Goal: Register for event/course

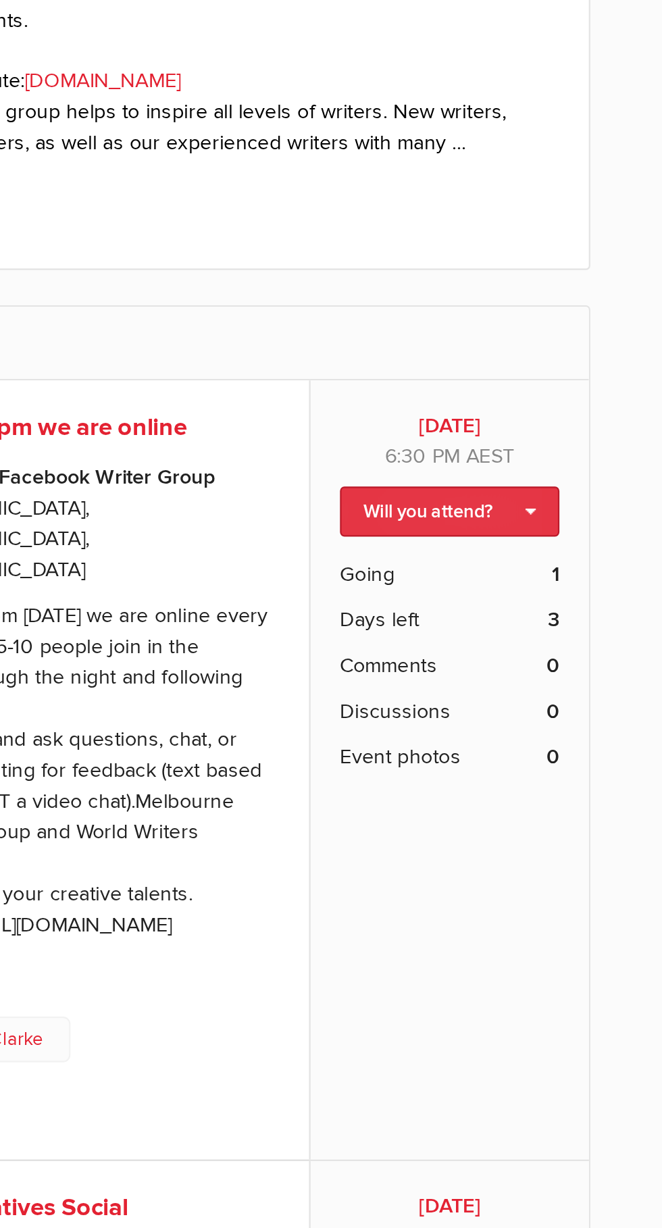
click at [541, 575] on link "Will you attend?" at bounding box center [509, 586] width 101 height 23
click at [472, 598] on link "I'm going" at bounding box center [498, 608] width 122 height 20
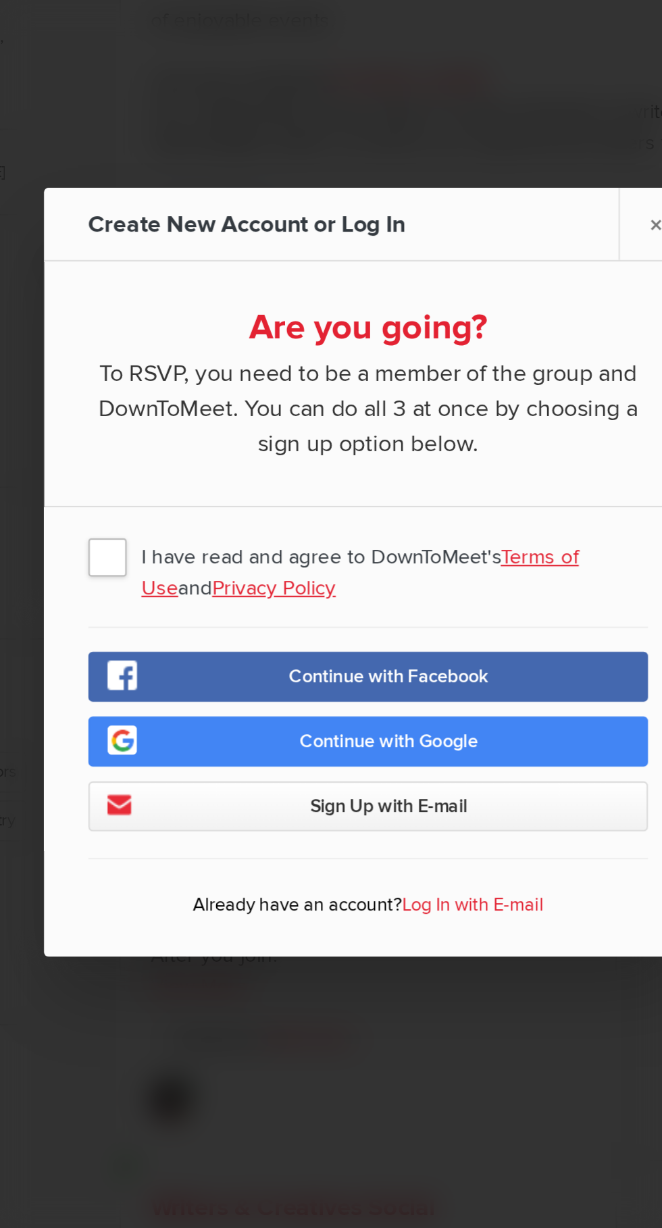
click at [207, 619] on span "I have read and agree to DownToMeet's Terms of Use and Privacy Policy" at bounding box center [331, 606] width 257 height 24
click at [0, 0] on input "I have read and agree to DownToMeet's Terms of Use and Privacy Policy" at bounding box center [0, 0] width 0 height 0
click at [342, 673] on link "Continue with Facebook" at bounding box center [331, 661] width 257 height 23
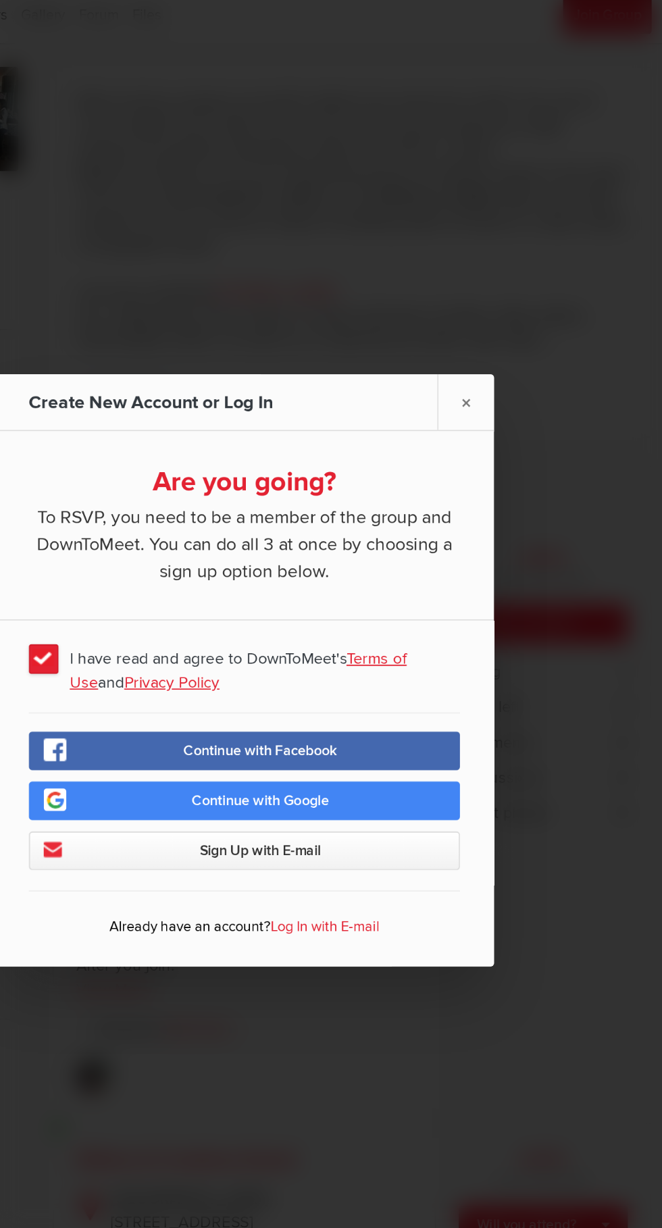
click at [403, 668] on link "Continue with Facebook" at bounding box center [331, 661] width 257 height 23
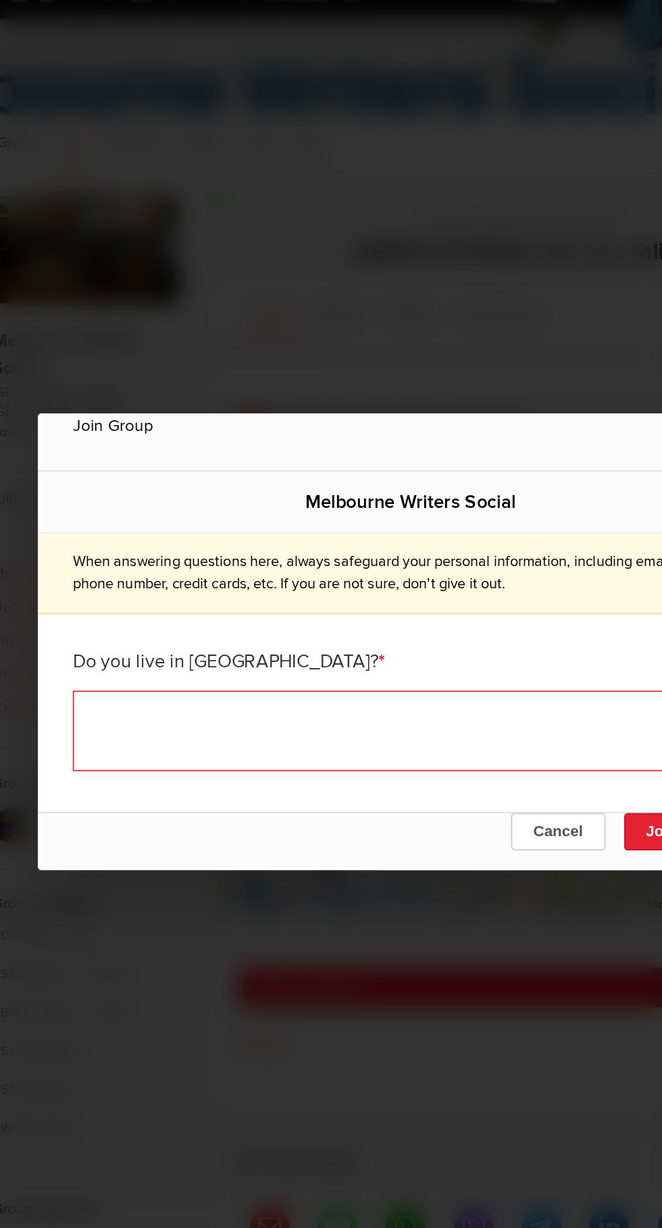
click at [279, 664] on textarea at bounding box center [331, 665] width 392 height 47
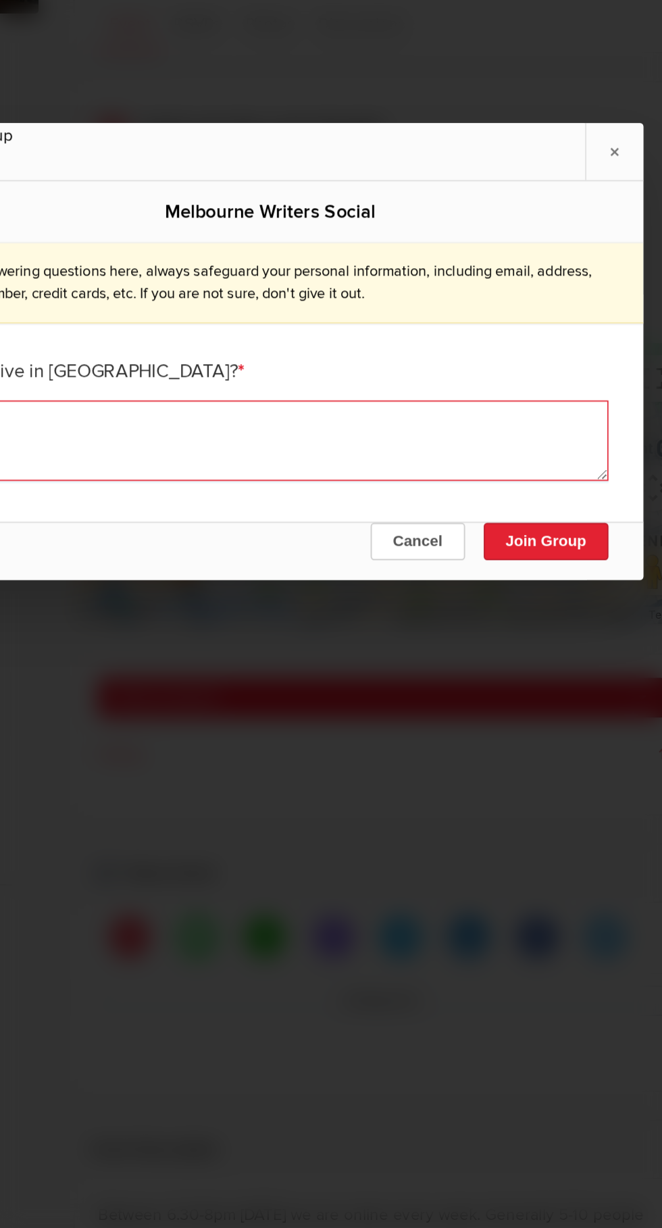
type textarea "Yes"
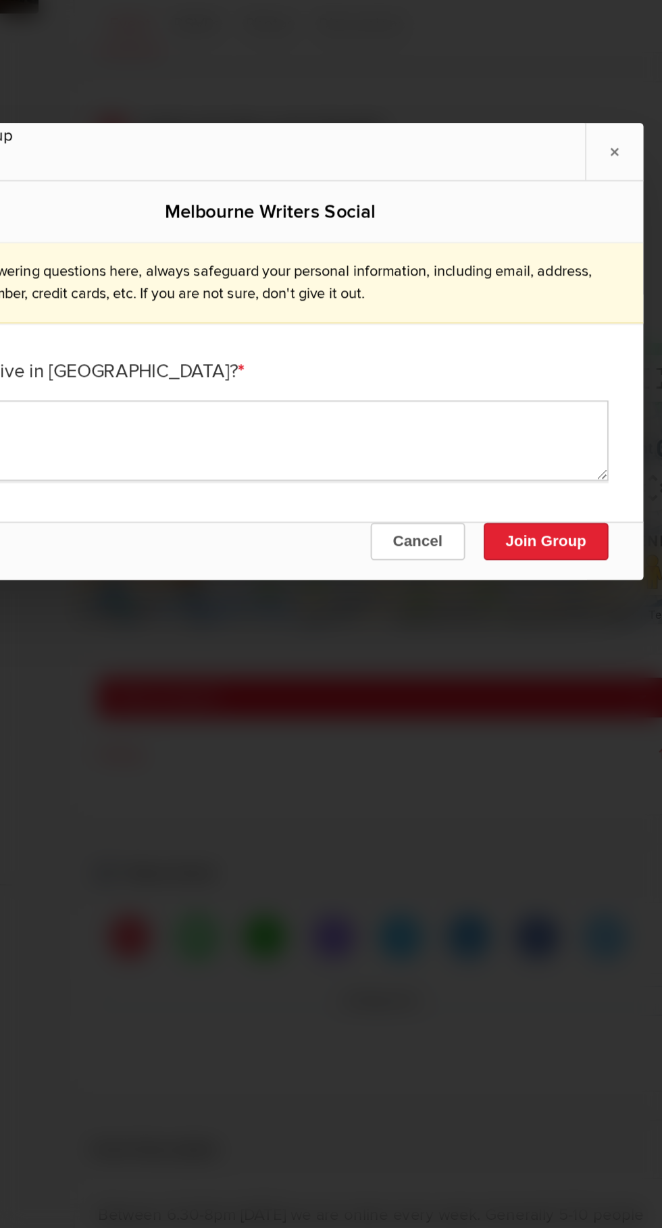
click at [490, 725] on button "Join Group" at bounding box center [491, 724] width 72 height 22
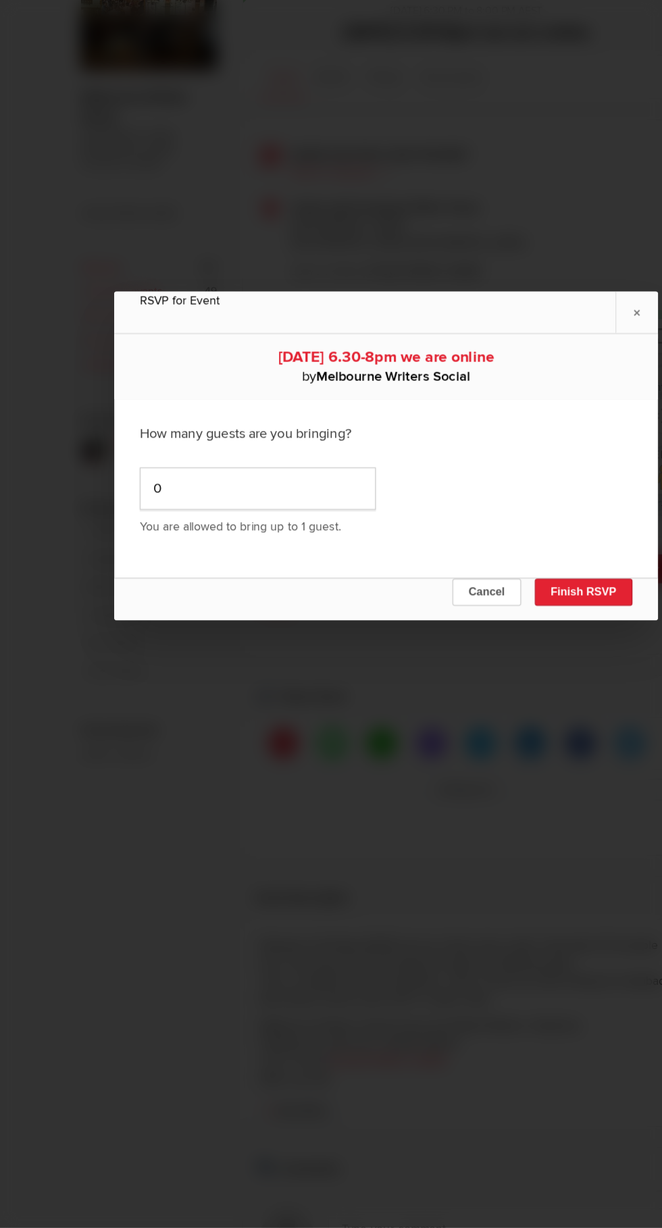
scroll to position [9, 0]
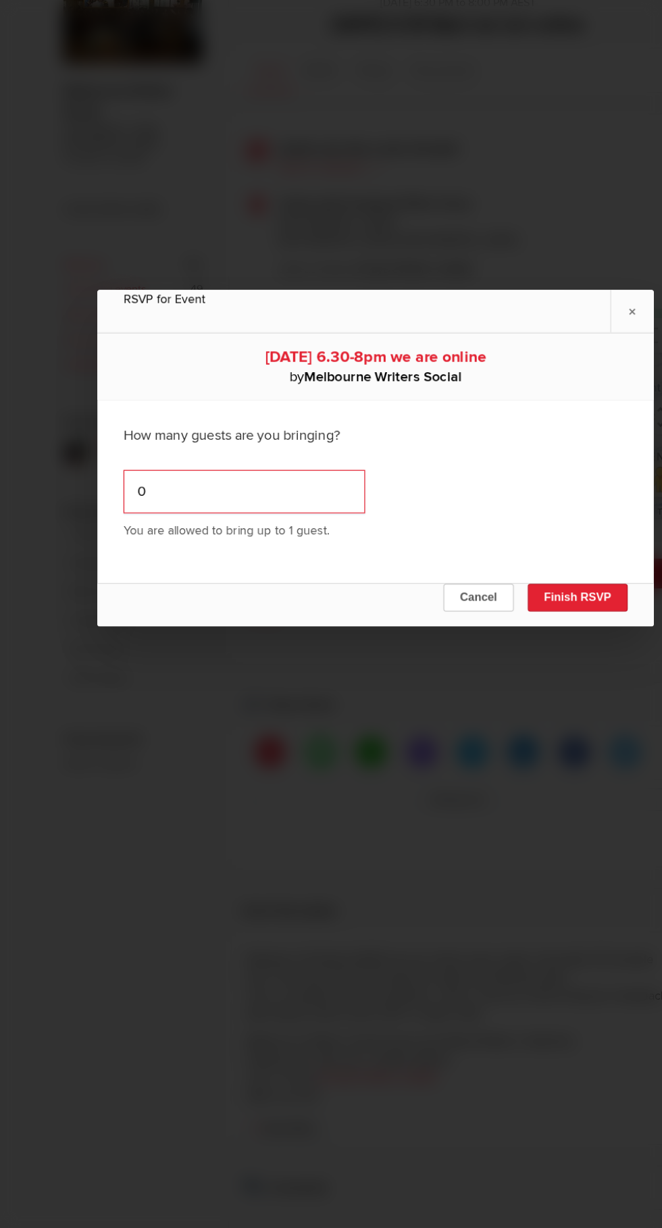
click at [190, 641] on input "0" at bounding box center [229, 640] width 188 height 34
type input "1"
type input "0"
click at [474, 736] on div "Cancel Finish RSVP" at bounding box center [331, 728] width 432 height 34
click at [485, 723] on button "Finish RSVP" at bounding box center [488, 723] width 78 height 22
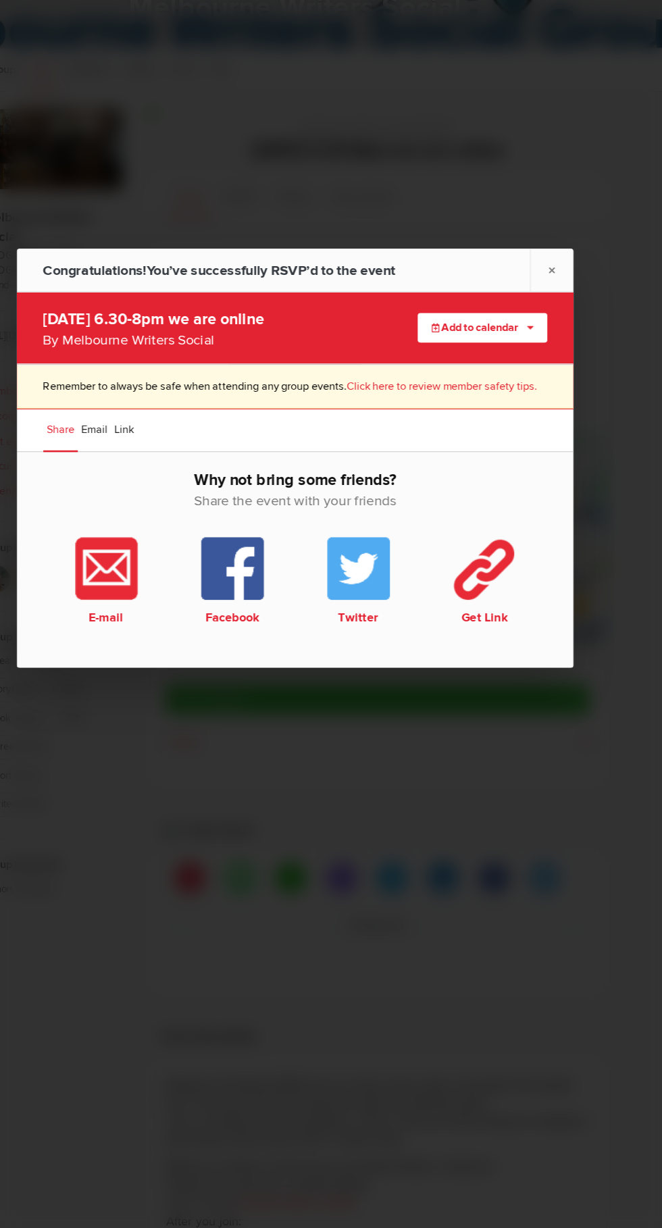
click at [501, 523] on button "Add to calendar" at bounding box center [476, 512] width 101 height 23
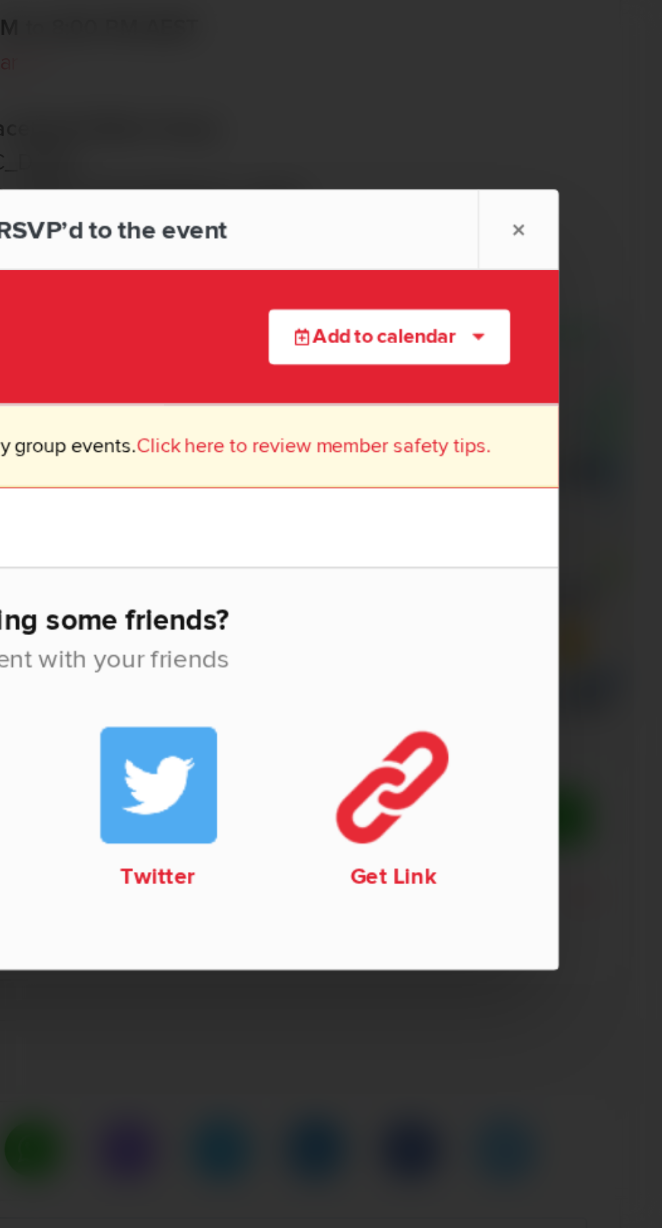
click at [505, 513] on button "Add to calendar" at bounding box center [476, 512] width 101 height 23
click at [389, 584] on link "Google" at bounding box center [451, 575] width 150 height 20
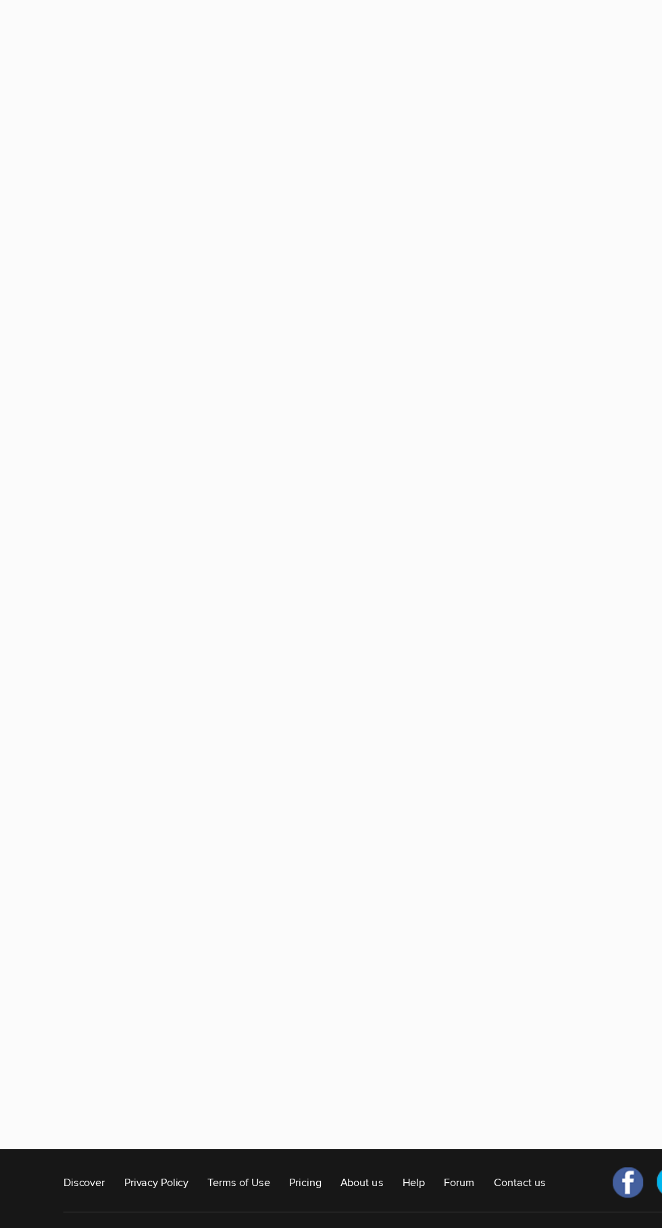
scroll to position [9, 0]
